Goal: Transaction & Acquisition: Book appointment/travel/reservation

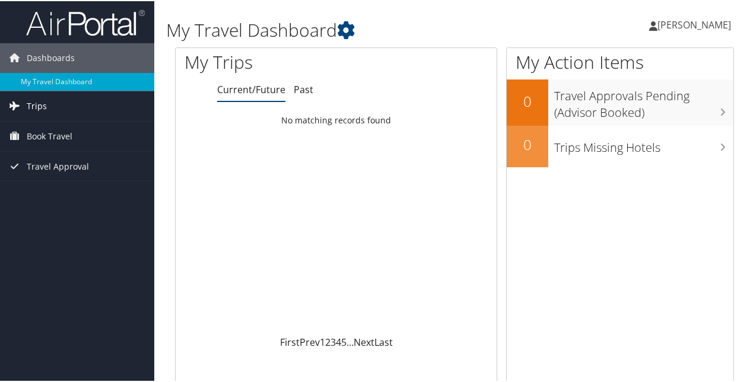
click at [41, 104] on span "Trips" at bounding box center [37, 105] width 20 height 30
click at [67, 184] on span "Book Travel" at bounding box center [50, 189] width 46 height 30
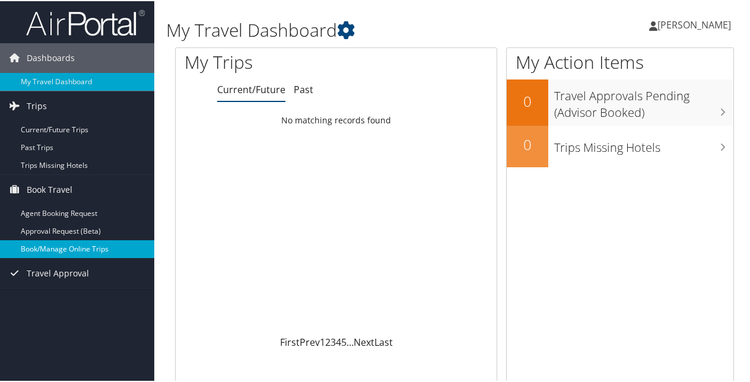
click at [64, 246] on link "Book/Manage Online Trips" at bounding box center [77, 248] width 154 height 18
